Goal: Find specific page/section: Find specific page/section

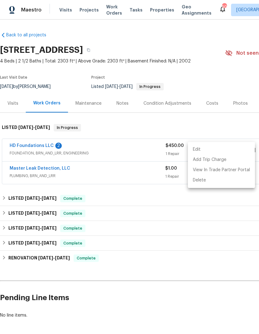
scroll to position [0, 92]
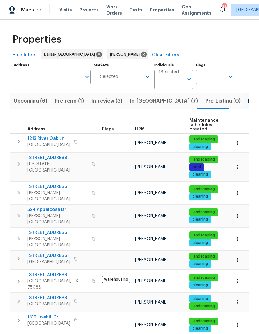
click at [139, 102] on span "In-reno (7)" at bounding box center [164, 101] width 68 height 9
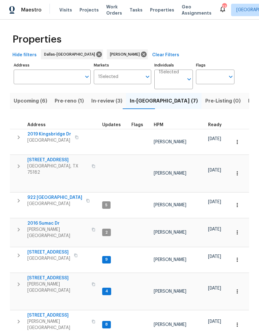
click at [206, 101] on span "Pre-Listing (0)" at bounding box center [223, 101] width 35 height 9
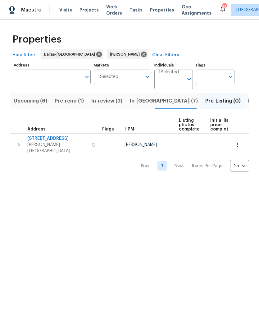
click at [46, 139] on span "4117 Gaillardia Way" at bounding box center [57, 139] width 61 height 6
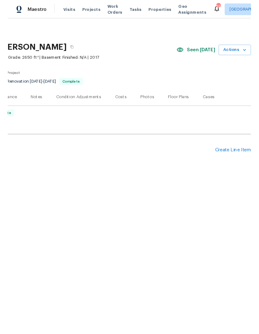
scroll to position [0, 92]
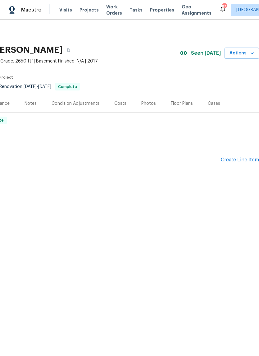
click at [149, 105] on div "Photos" at bounding box center [149, 103] width 15 height 6
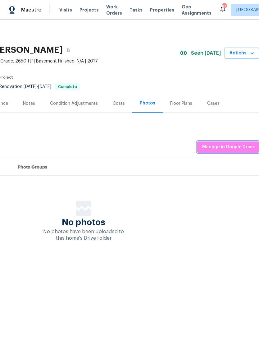
click at [239, 144] on span "Manage in Google Drive" at bounding box center [228, 147] width 52 height 8
